Goal: Transaction & Acquisition: Purchase product/service

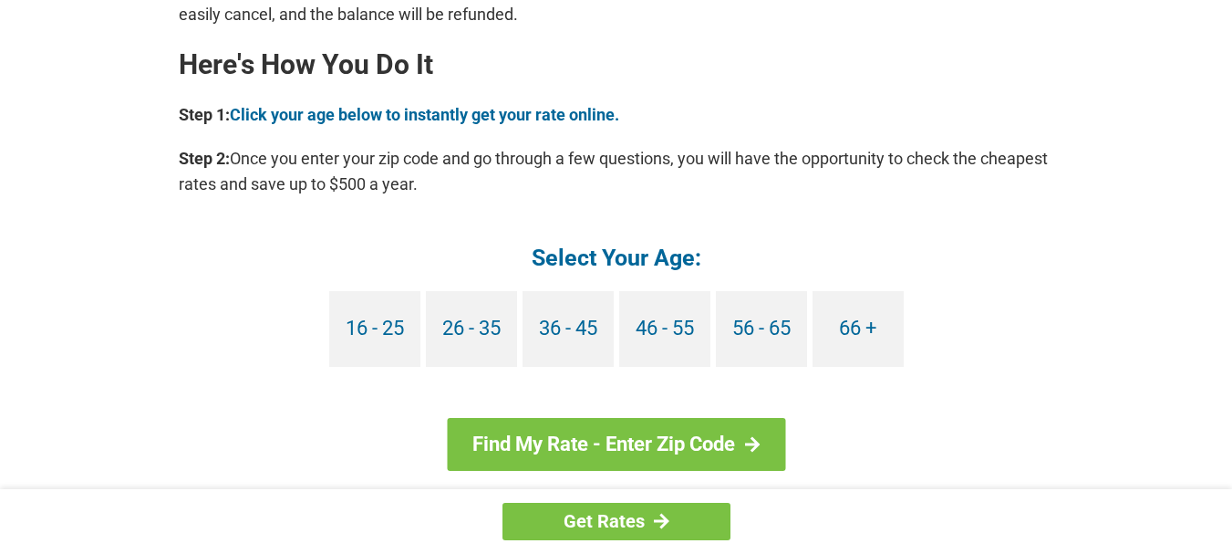
scroll to position [1641, 0]
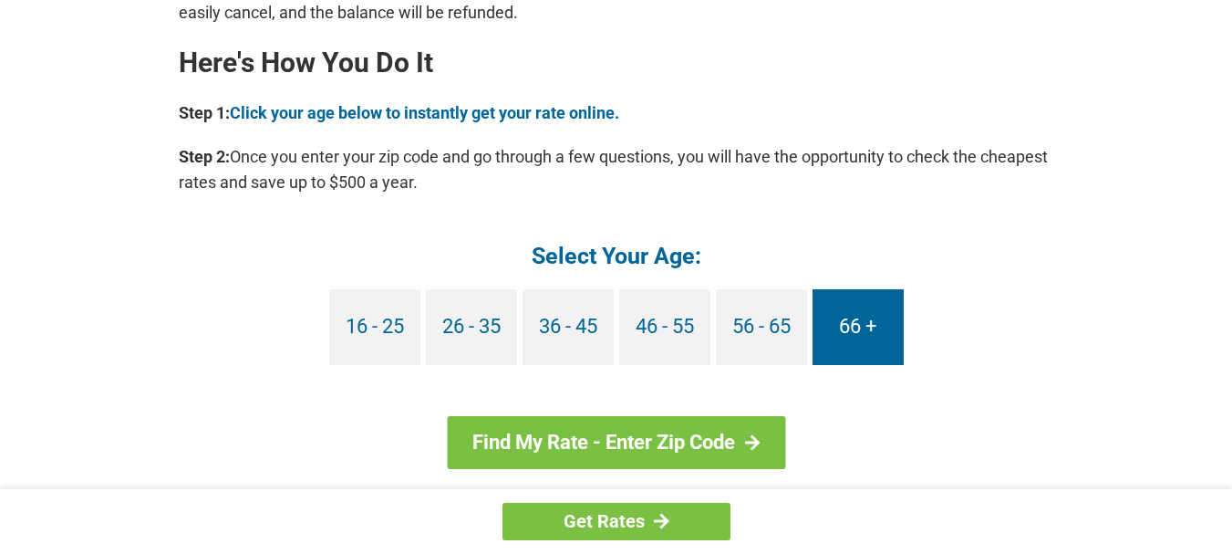
click at [863, 324] on link "66 +" at bounding box center [858, 327] width 91 height 76
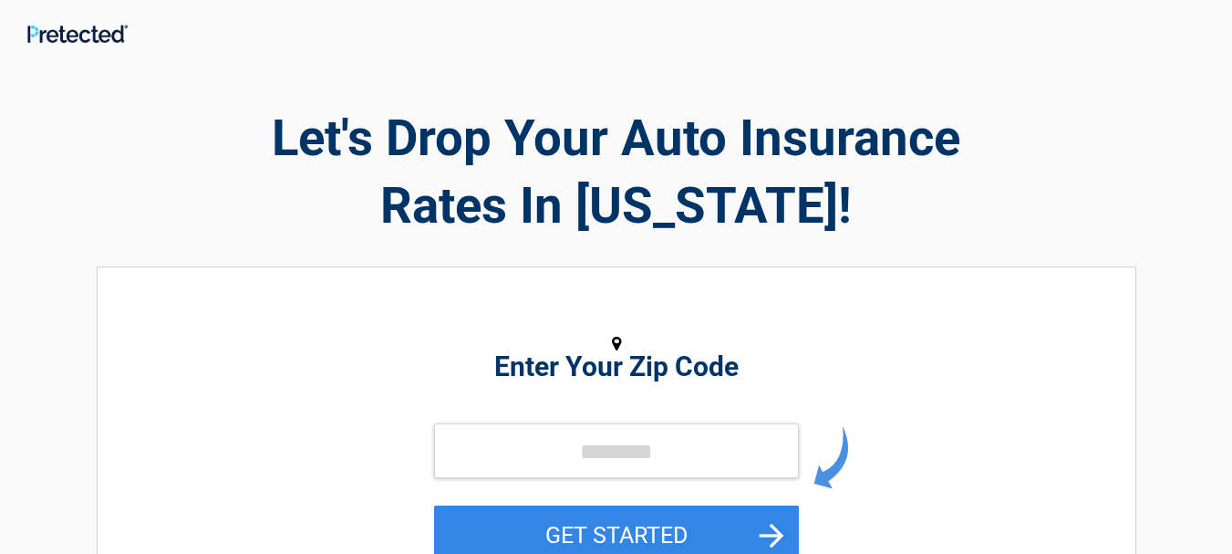
scroll to position [91, 0]
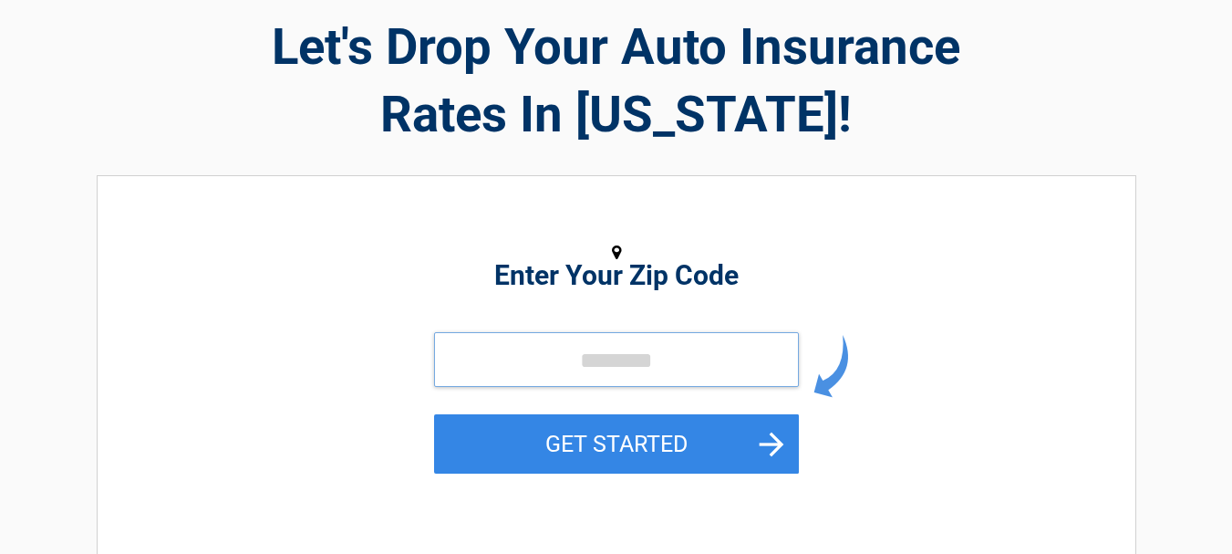
click at [473, 357] on input "tel" at bounding box center [616, 359] width 365 height 55
type input "*****"
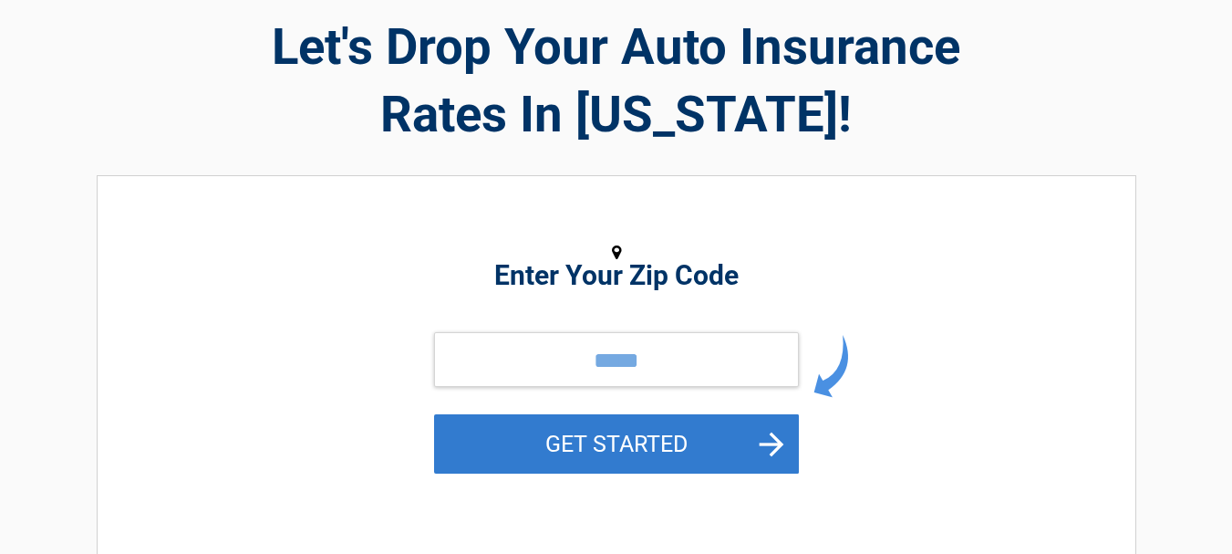
click at [575, 450] on button "GET STARTED" at bounding box center [616, 443] width 365 height 59
